Goal: Task Accomplishment & Management: Use online tool/utility

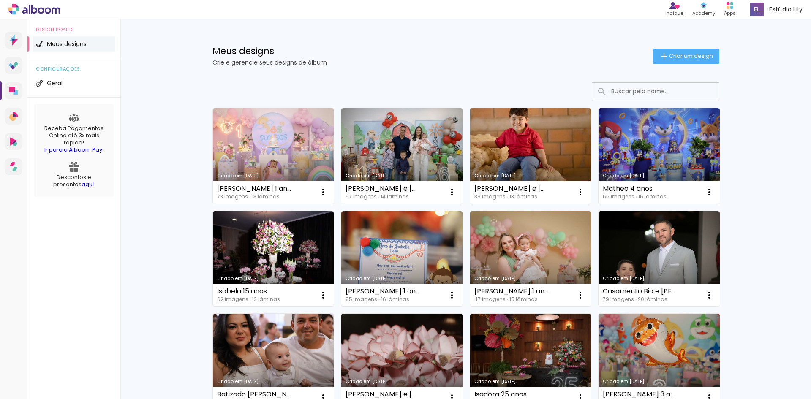
drag, startPoint x: 667, startPoint y: 57, endPoint x: 626, endPoint y: 95, distance: 55.6
click at [669, 57] on span "Criar um design" at bounding box center [691, 55] width 44 height 5
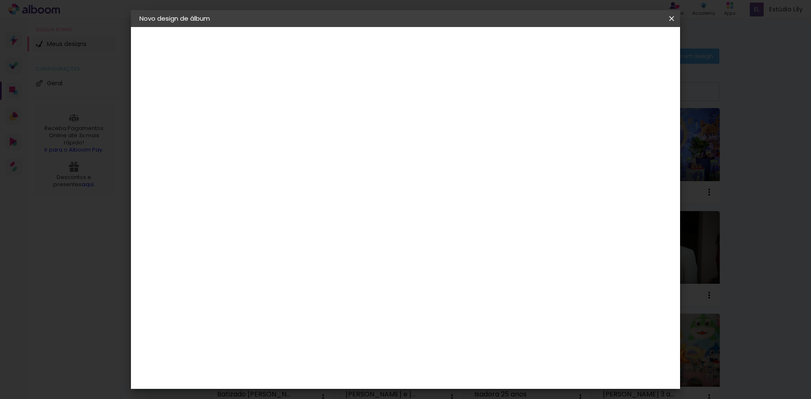
click at [280, 122] on paper-input-container "Título do álbum" at bounding box center [277, 114] width 6 height 22
type input "Thais gestante"
type paper-input "Thais gestante"
click at [0, 0] on slot "Avançar" at bounding box center [0, 0] width 0 height 0
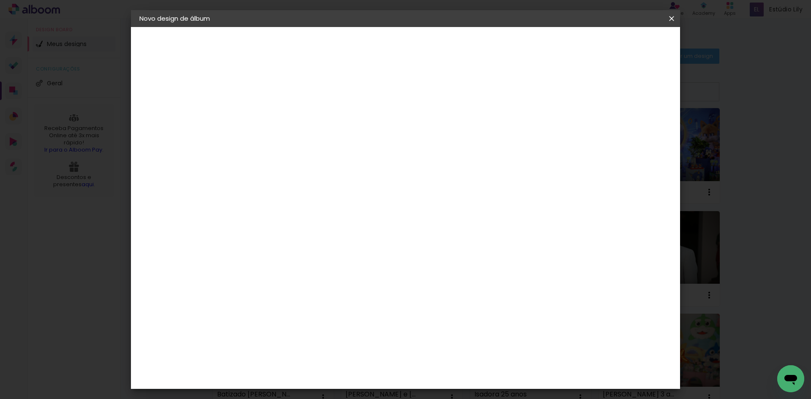
click at [279, 354] on paper-item "DreambooksPro" at bounding box center [298, 363] width 91 height 19
click at [435, 40] on paper-button "Avançar" at bounding box center [414, 45] width 41 height 14
click at [323, 148] on paper-input-container "Linha" at bounding box center [298, 148] width 49 height 22
click at [436, 141] on paper-item "Álbum" at bounding box center [460, 140] width 169 height 17
type input "Álbum"
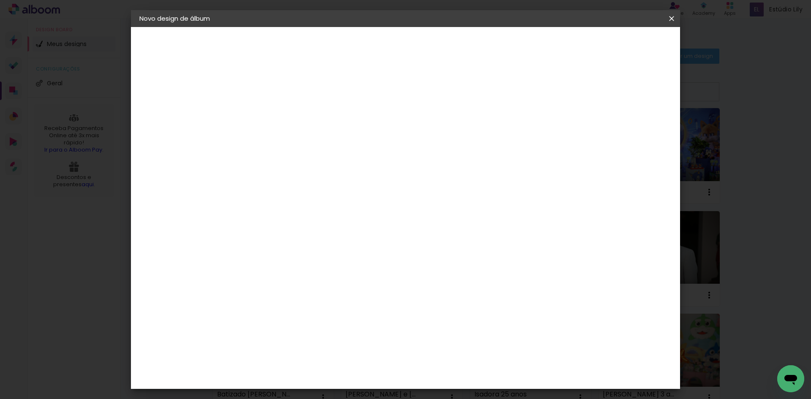
scroll to position [169, 0]
click at [334, 197] on span "20 × 20" at bounding box center [314, 205] width 39 height 17
click at [0, 0] on slot "Avançar" at bounding box center [0, 0] width 0 height 0
click at [619, 42] on span "Iniciar design" at bounding box center [599, 45] width 38 height 6
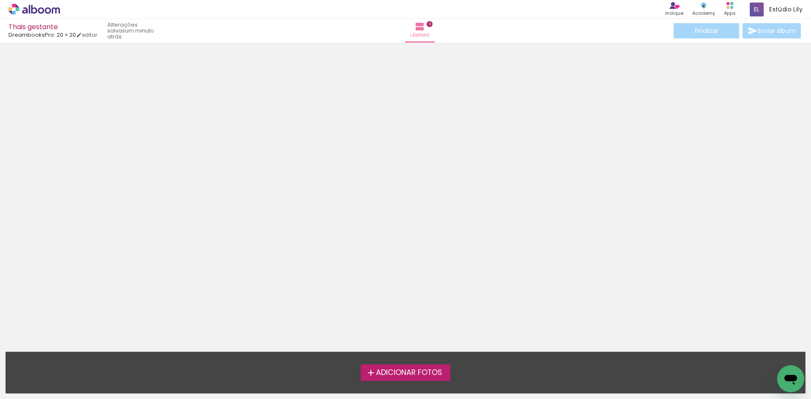
click at [392, 374] on span "Adicionar Fotos" at bounding box center [409, 373] width 66 height 8
click at [0, 0] on input "file" at bounding box center [0, 0] width 0 height 0
